Goal: Task Accomplishment & Management: Complete application form

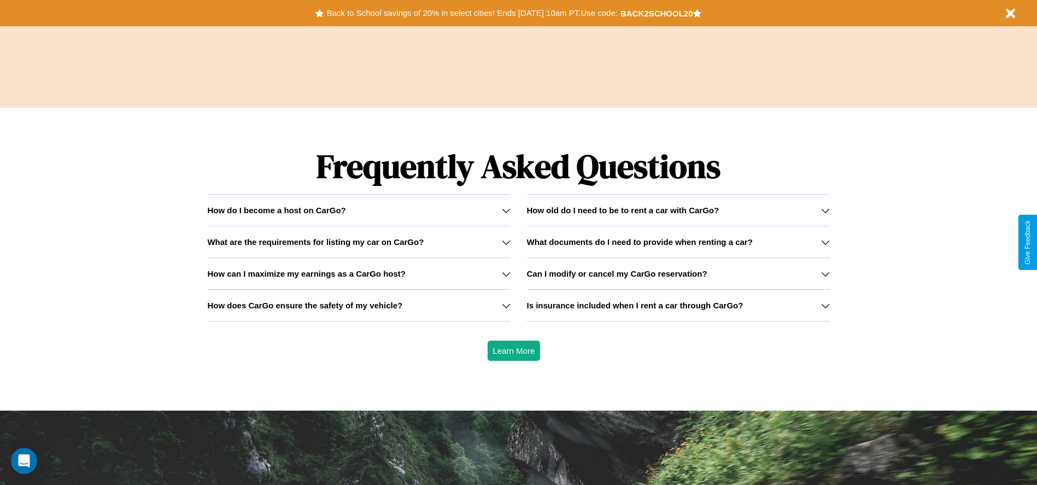
scroll to position [1568, 0]
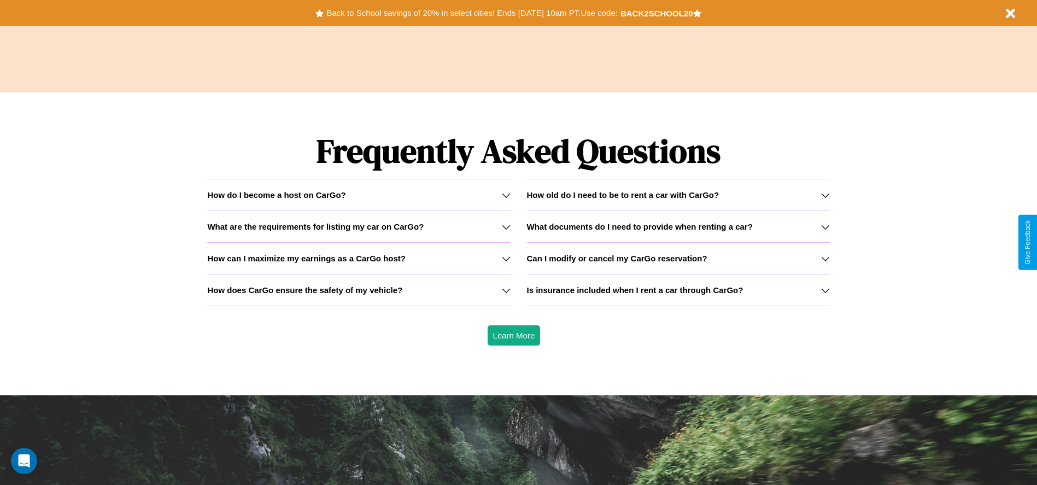
click at [825, 195] on icon at bounding box center [825, 195] width 9 height 9
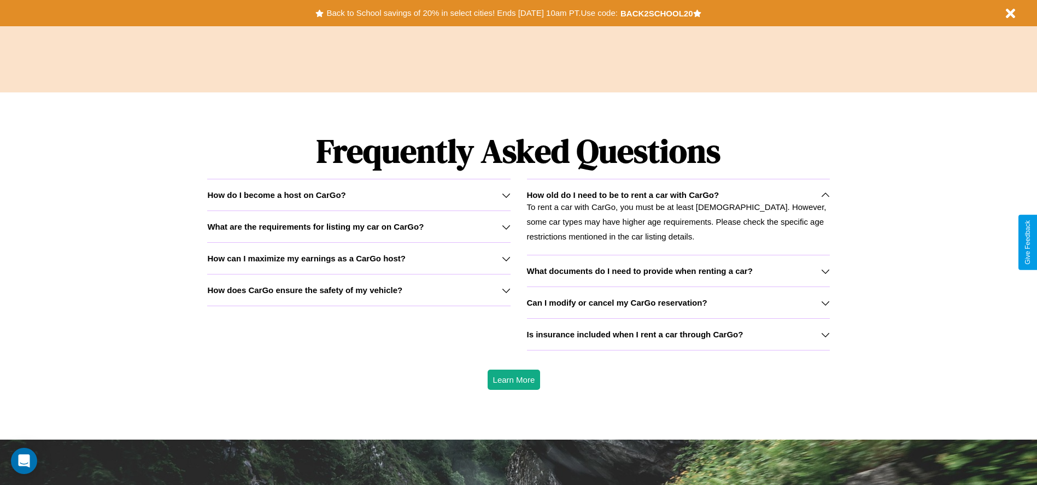
click at [506, 195] on icon at bounding box center [506, 195] width 9 height 9
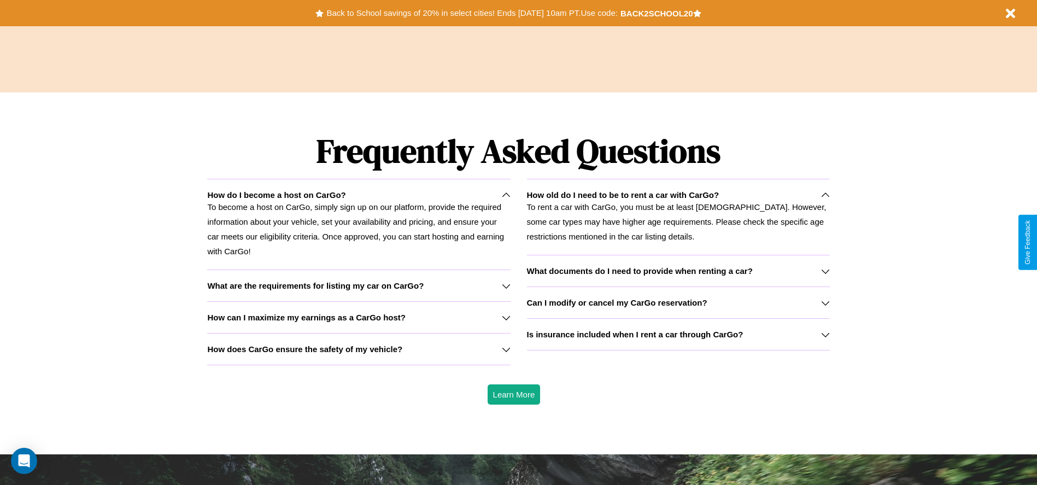
click at [678, 216] on p "To rent a car with CarGo, you must be at least [DEMOGRAPHIC_DATA]. However, som…" at bounding box center [678, 221] width 303 height 44
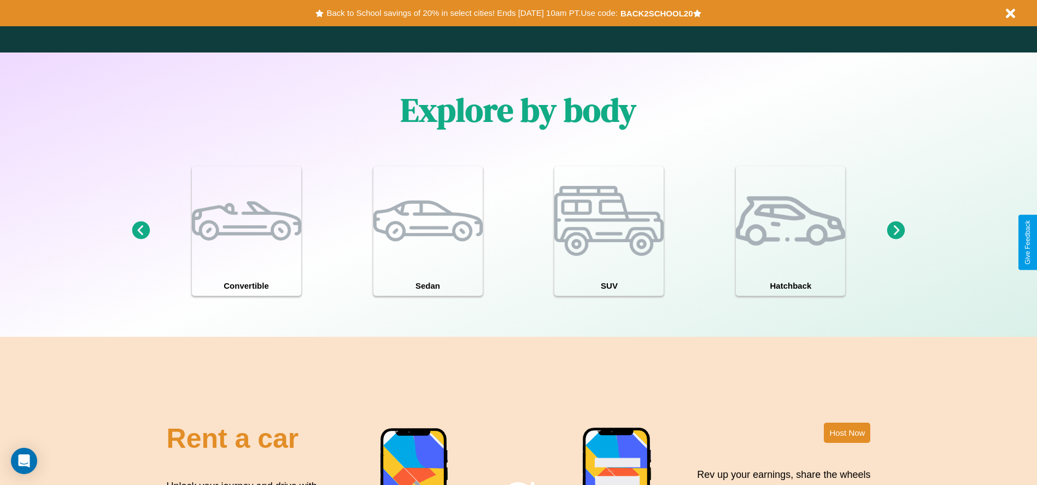
scroll to position [954, 0]
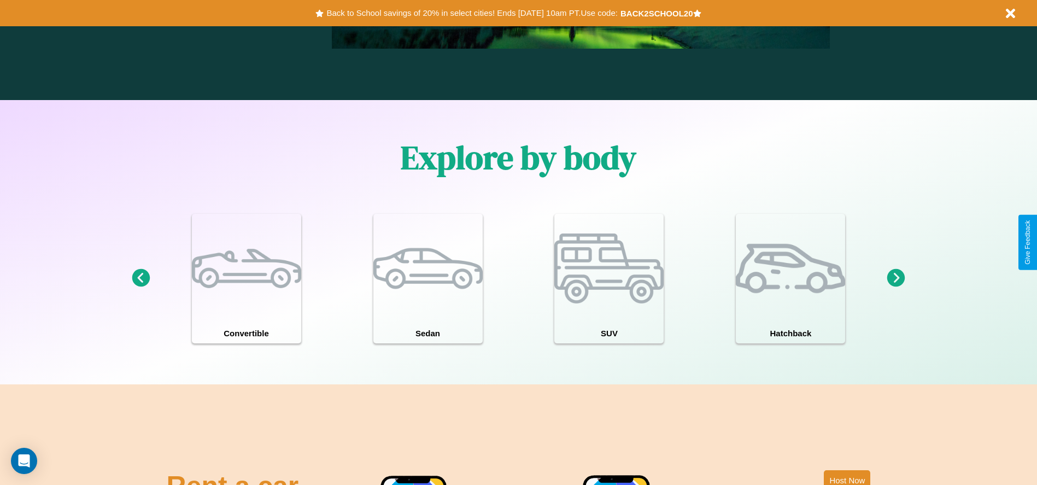
click at [896, 278] on icon at bounding box center [896, 278] width 18 height 18
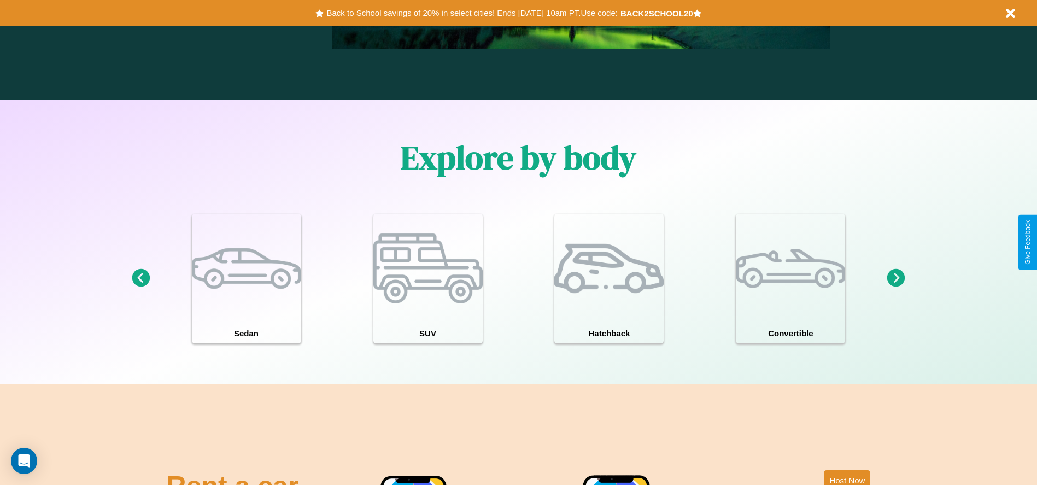
click at [896, 278] on icon at bounding box center [896, 278] width 18 height 18
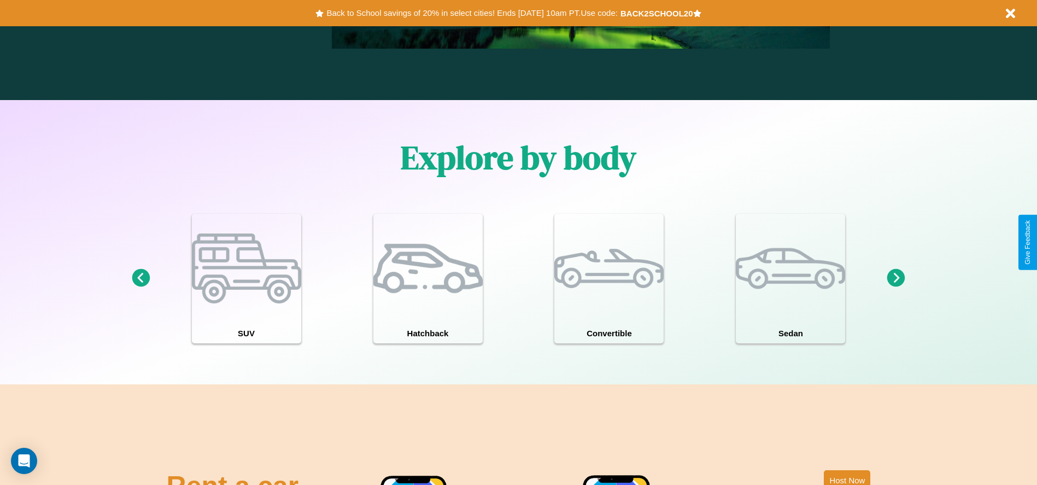
click at [896, 278] on icon at bounding box center [896, 278] width 18 height 18
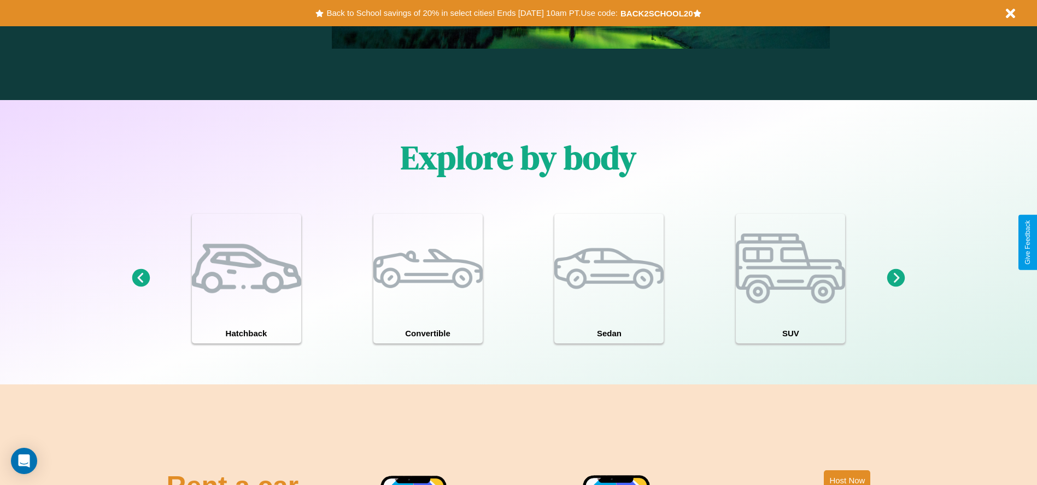
scroll to position [0, 0]
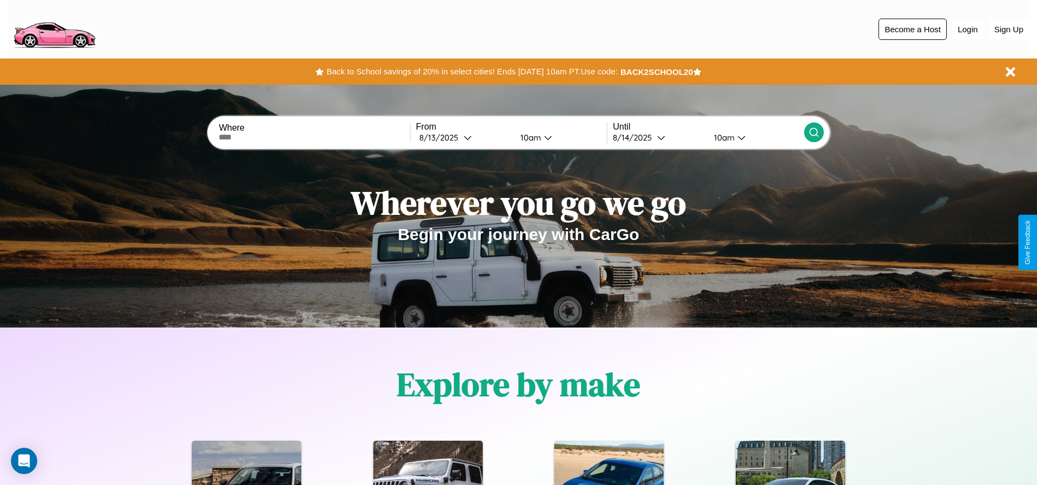
click at [912, 29] on button "Become a Host" at bounding box center [912, 29] width 68 height 21
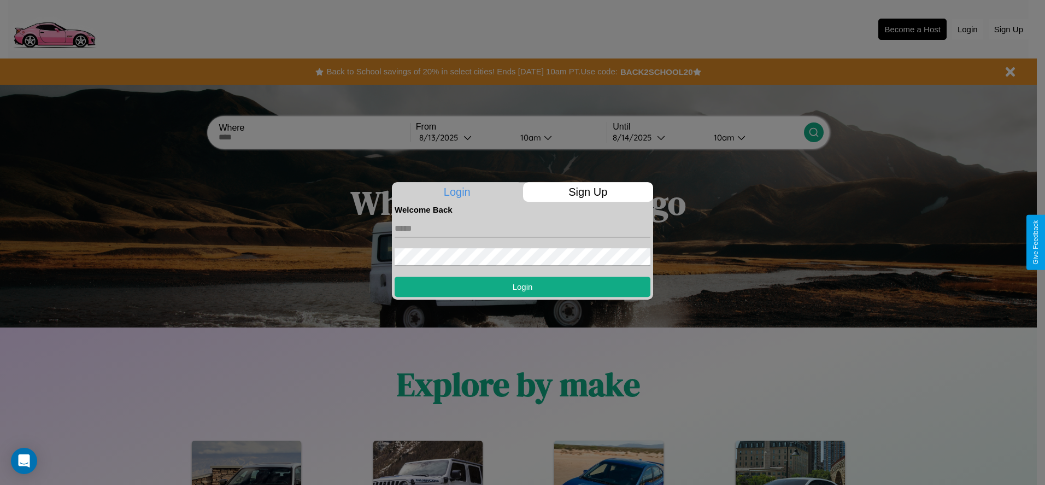
click at [588, 192] on p "Sign Up" at bounding box center [588, 192] width 131 height 20
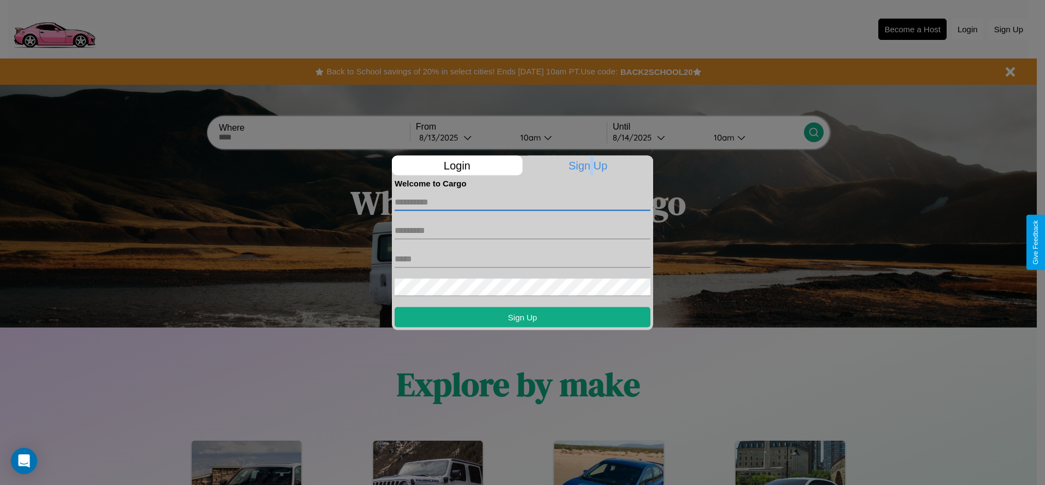
click at [523, 202] on input "text" at bounding box center [523, 201] width 256 height 17
type input "******"
click at [523, 230] on input "text" at bounding box center [523, 229] width 256 height 17
type input "********"
click at [523, 259] on input "text" at bounding box center [523, 258] width 256 height 17
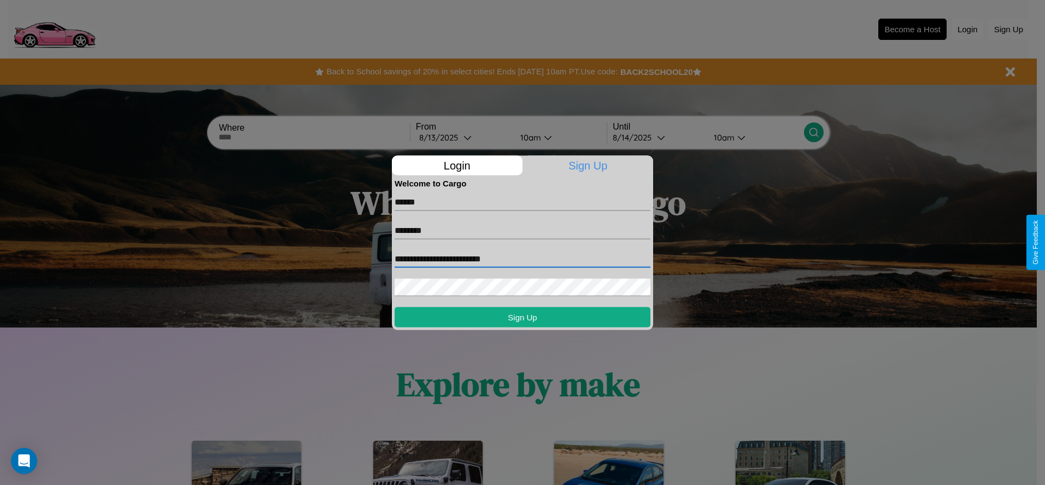
type input "**********"
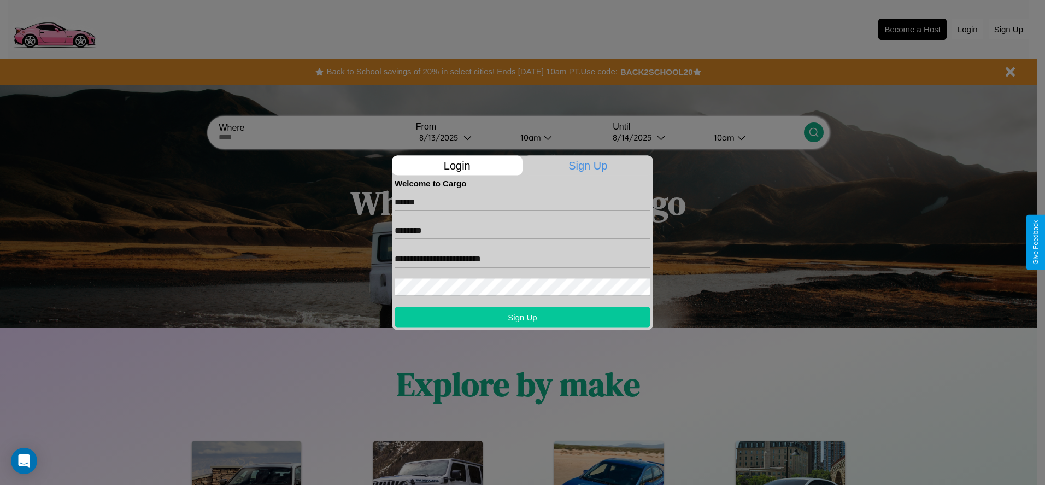
click at [523, 316] on button "Sign Up" at bounding box center [523, 317] width 256 height 20
